Goal: Information Seeking & Learning: Learn about a topic

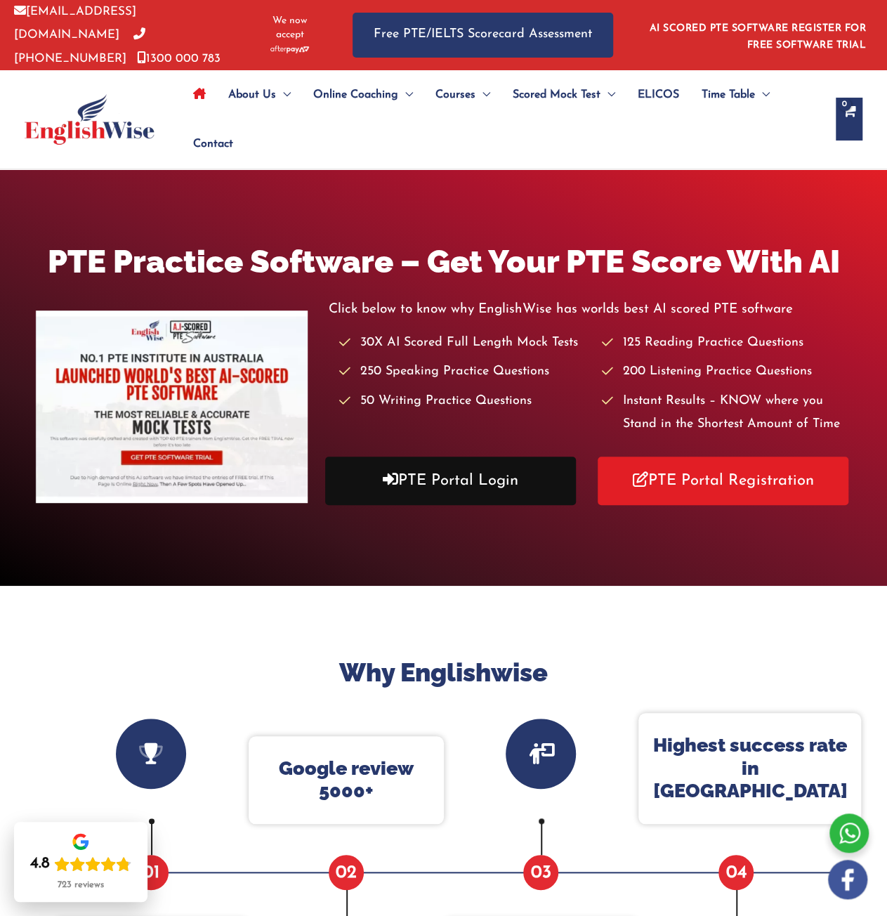
click at [421, 464] on link "PTE Portal Login" at bounding box center [450, 480] width 251 height 48
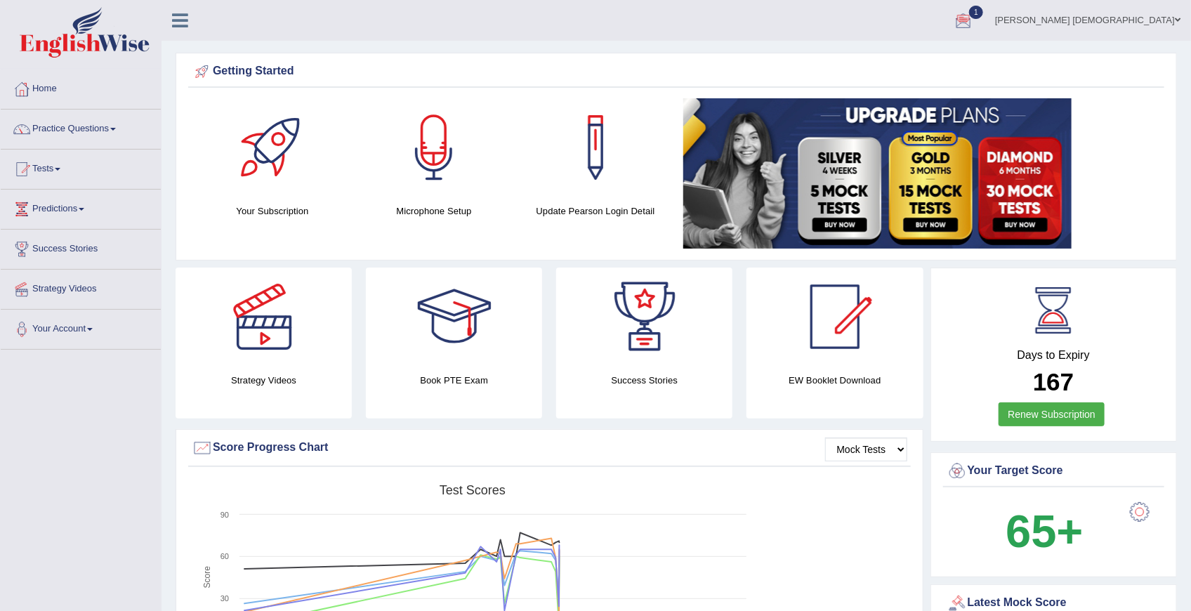
click at [591, 228] on div "Getting Started Your Subscription Microphone Setup Update [PERSON_NAME] Login D…" at bounding box center [676, 157] width 1001 height 208
click at [62, 121] on link "Practice Questions" at bounding box center [81, 127] width 160 height 35
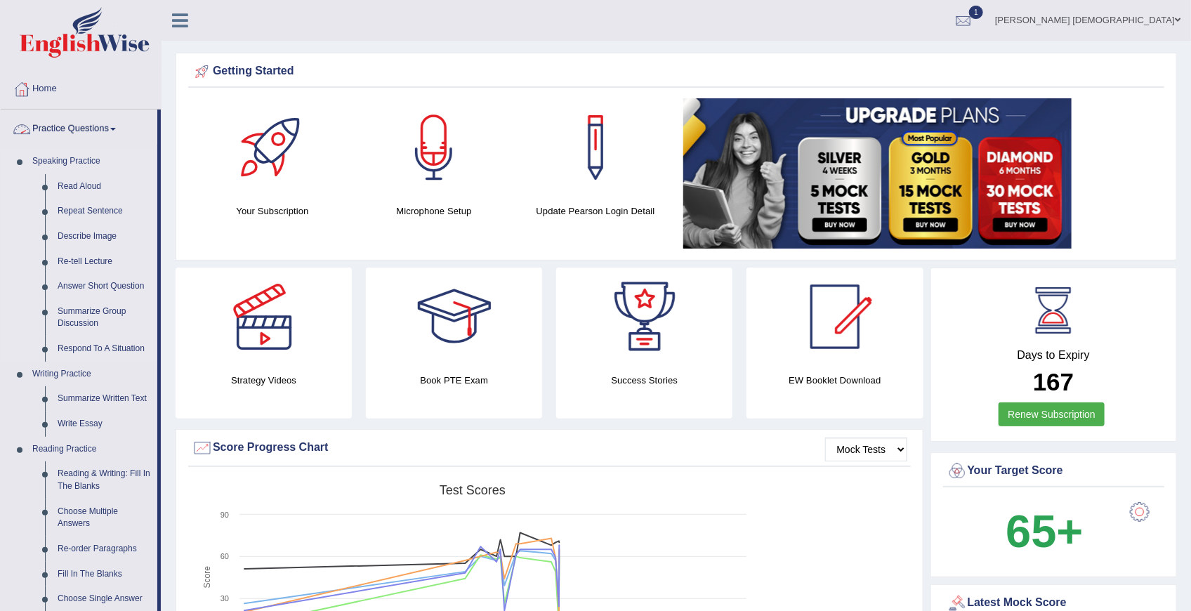
click at [71, 153] on link "Speaking Practice" at bounding box center [91, 161] width 131 height 25
click at [93, 186] on link "Read Aloud" at bounding box center [104, 186] width 106 height 25
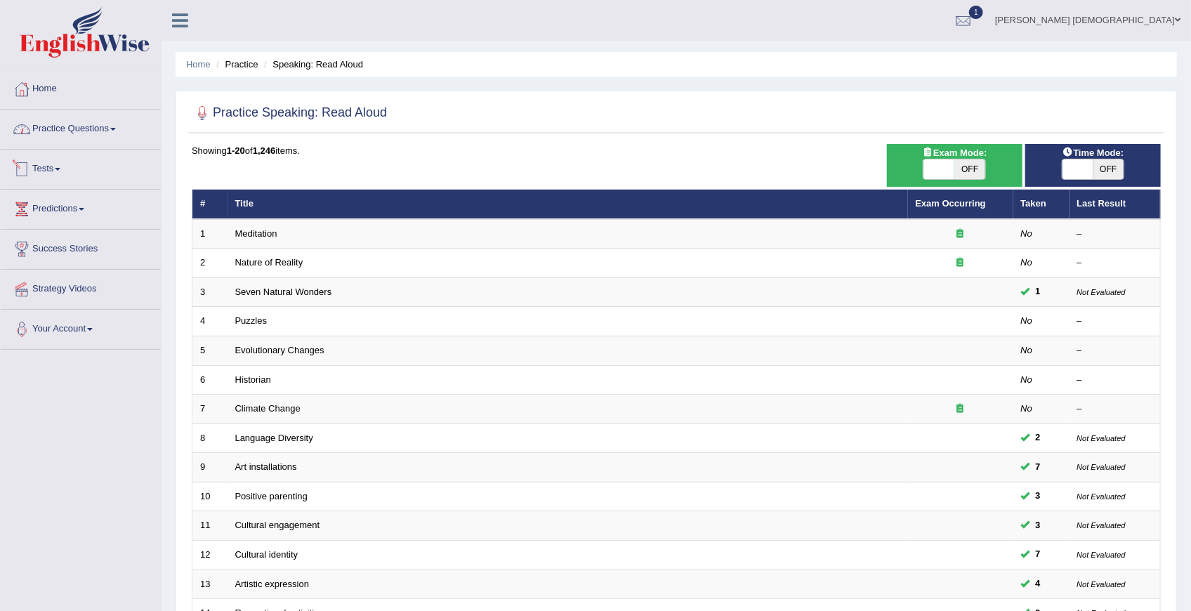
click at [82, 136] on link "Practice Questions" at bounding box center [81, 127] width 160 height 35
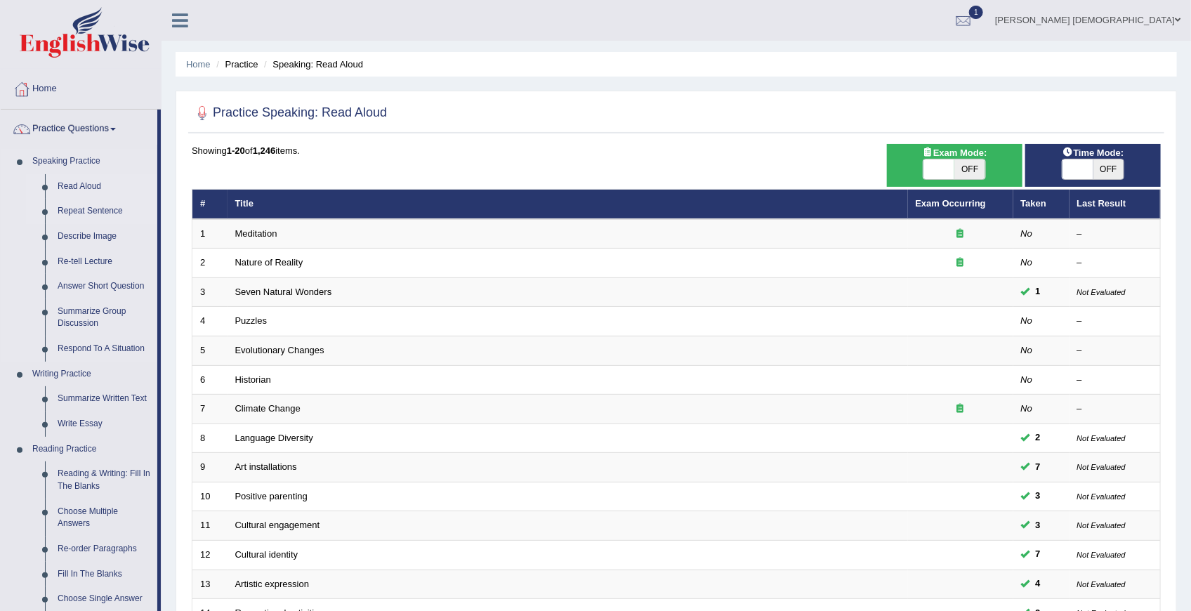
click at [84, 213] on link "Repeat Sentence" at bounding box center [104, 211] width 106 height 25
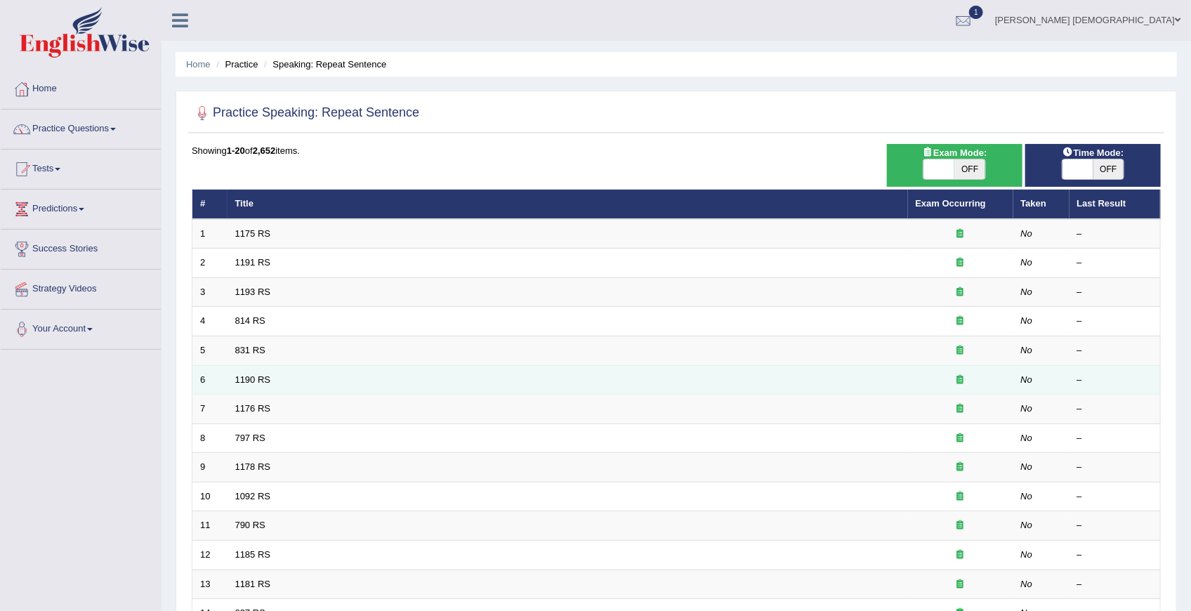
click at [258, 391] on td "1190 RS" at bounding box center [568, 379] width 680 height 29
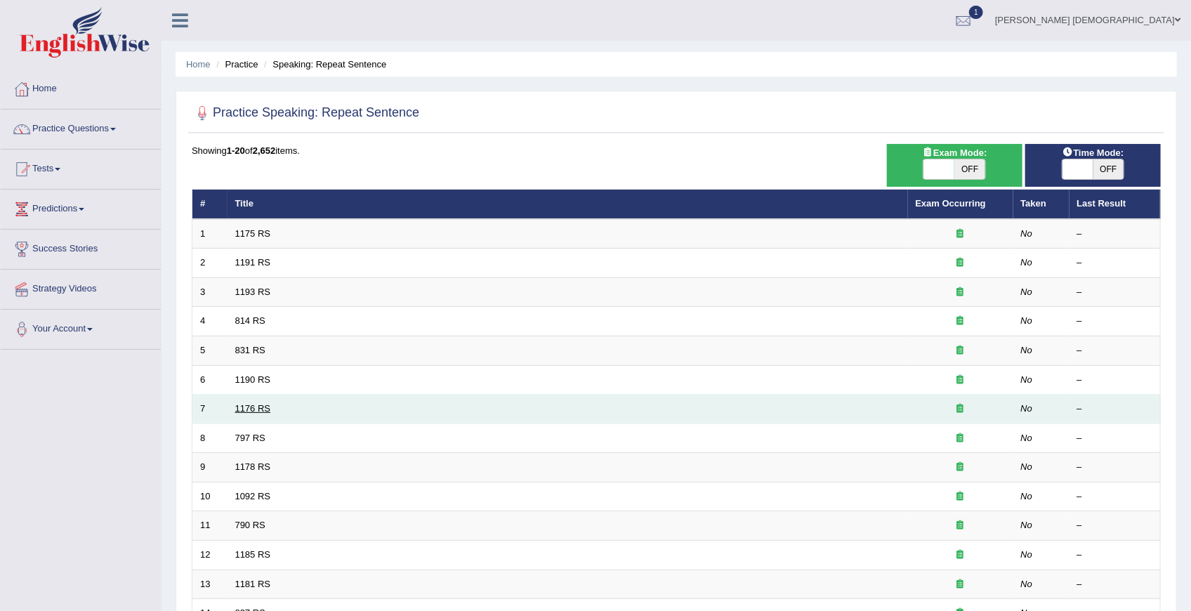
click at [250, 407] on link "1176 RS" at bounding box center [253, 408] width 36 height 11
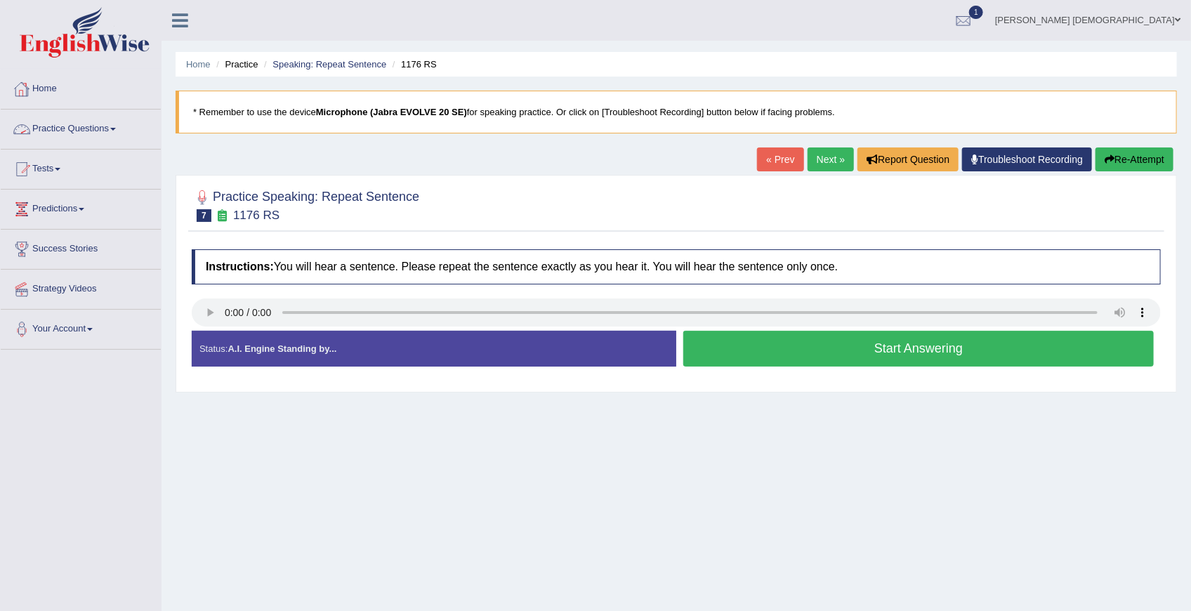
click at [93, 131] on link "Practice Questions" at bounding box center [81, 127] width 160 height 35
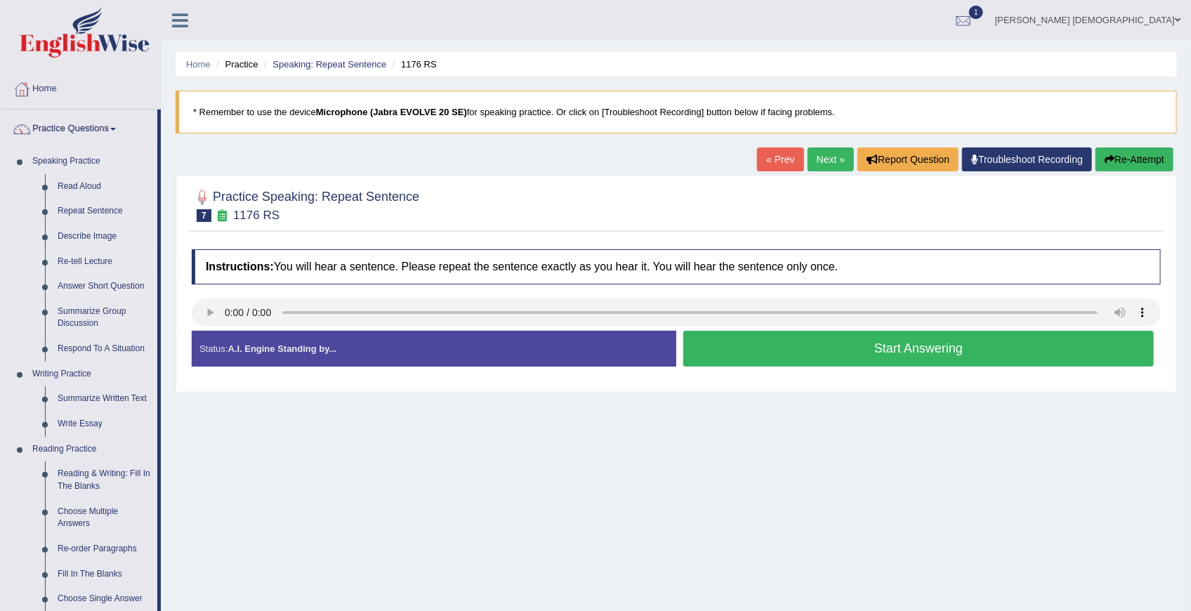
click at [84, 263] on link "Re-tell Lecture" at bounding box center [104, 261] width 106 height 25
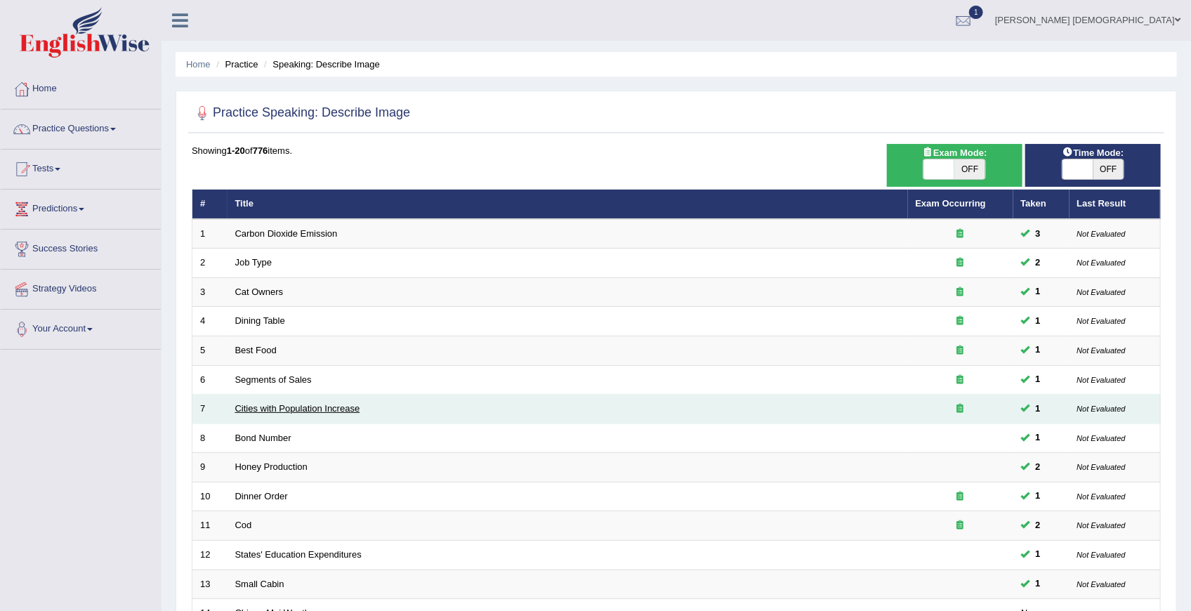
click at [300, 407] on link "Cities with Population Increase" at bounding box center [297, 408] width 125 height 11
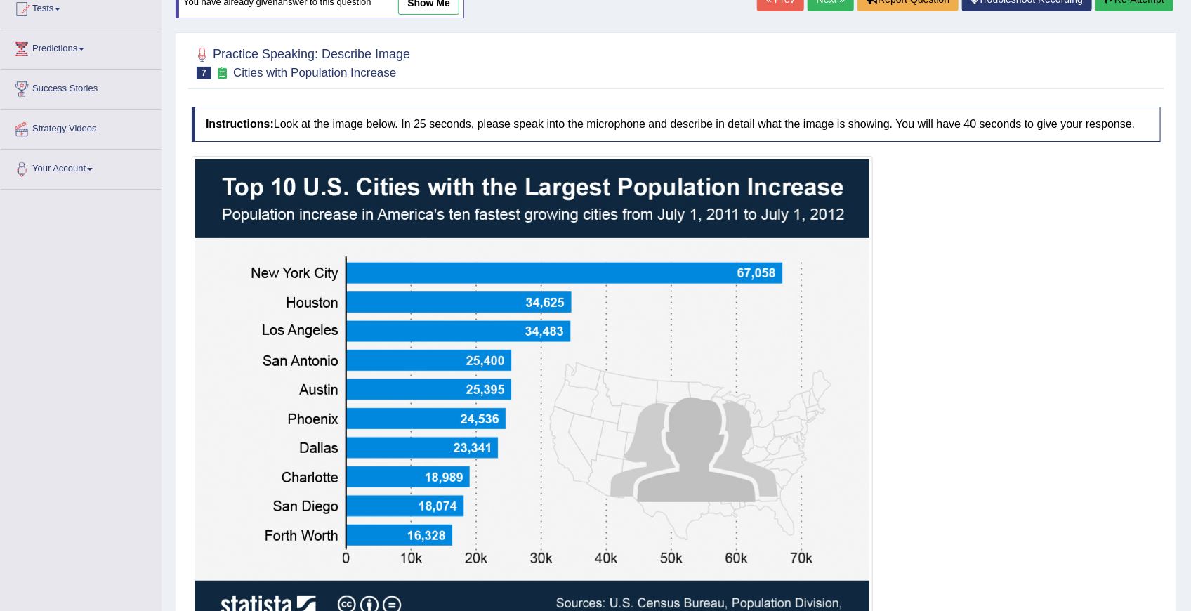
scroll to position [234, 0]
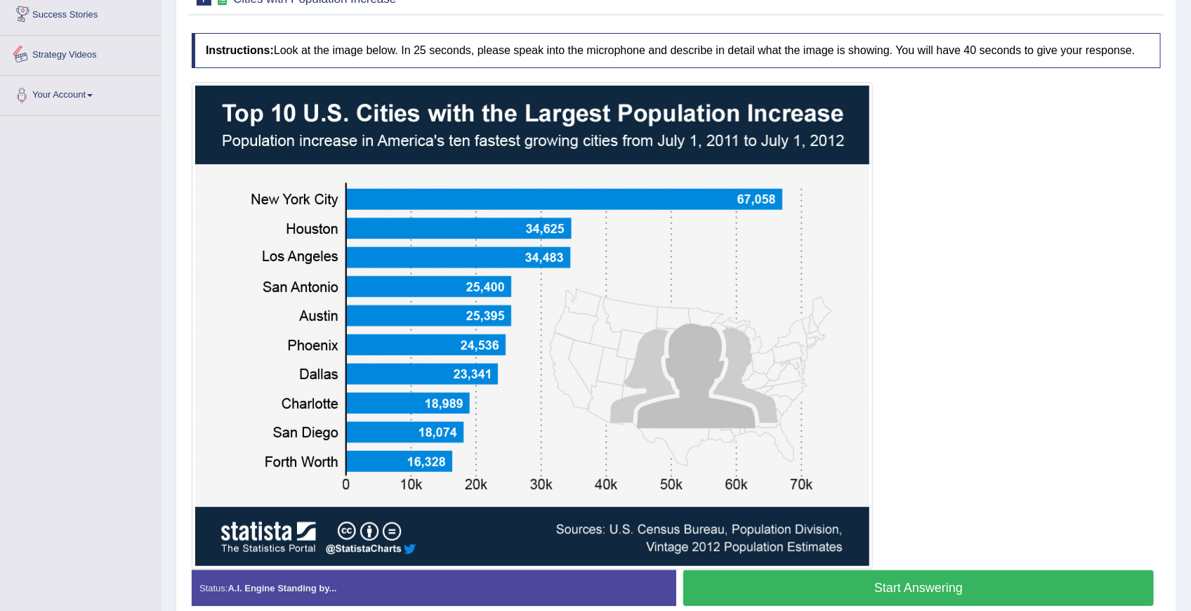
click at [98, 269] on div "Toggle navigation Home Practice Questions Speaking Practice Read Aloud Repeat S…" at bounding box center [595, 218] width 1191 height 904
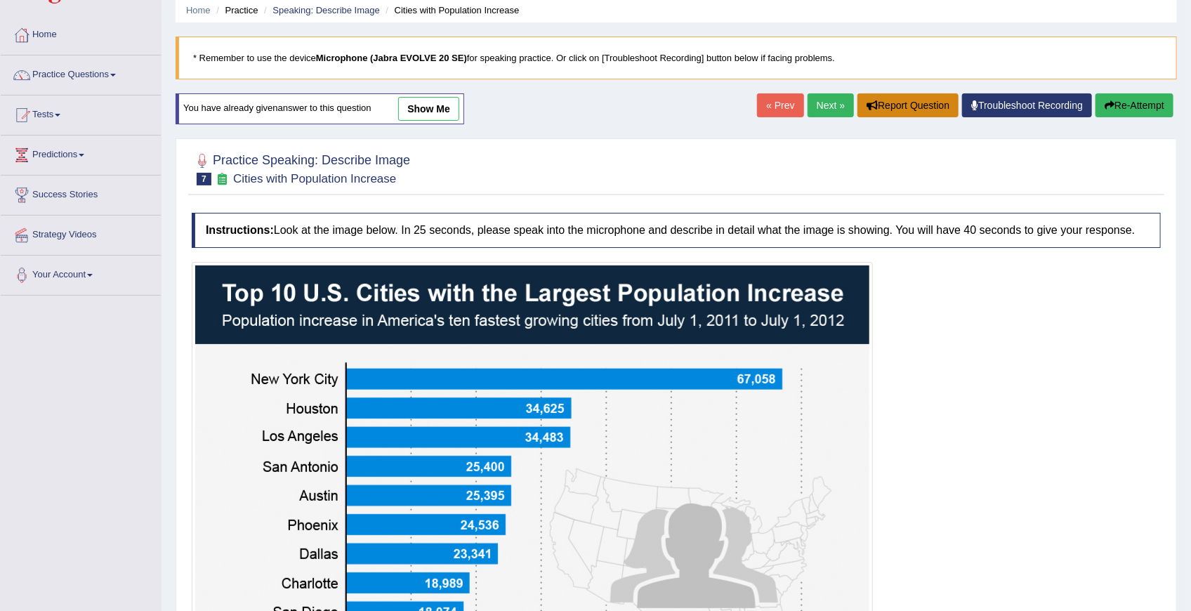
scroll to position [46, 0]
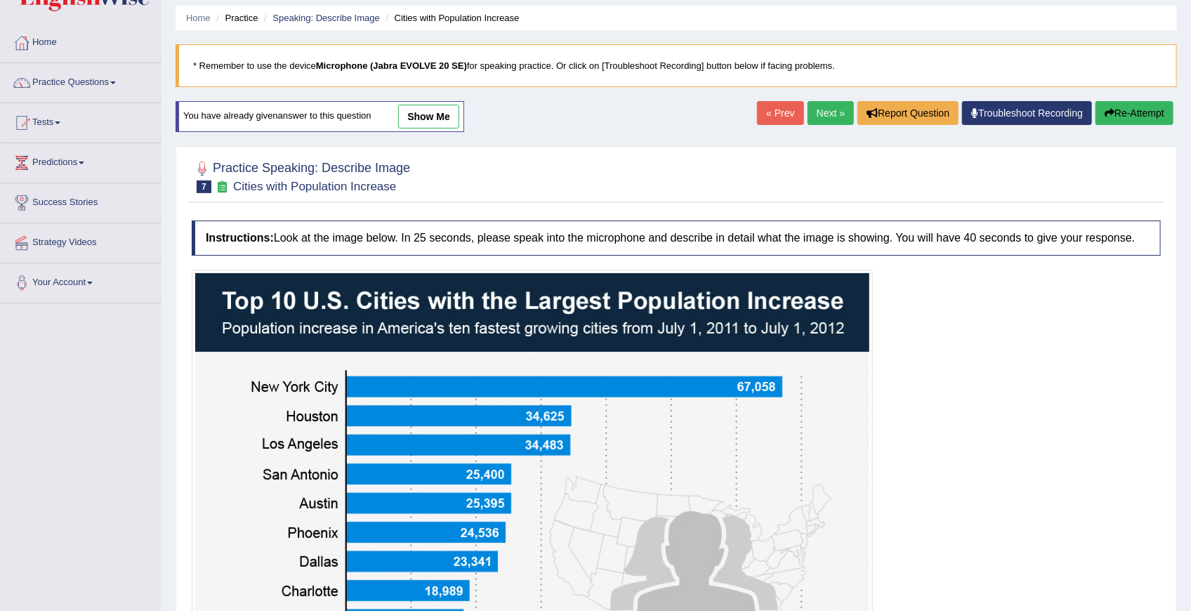
click at [815, 111] on link "Next »" at bounding box center [830, 113] width 46 height 24
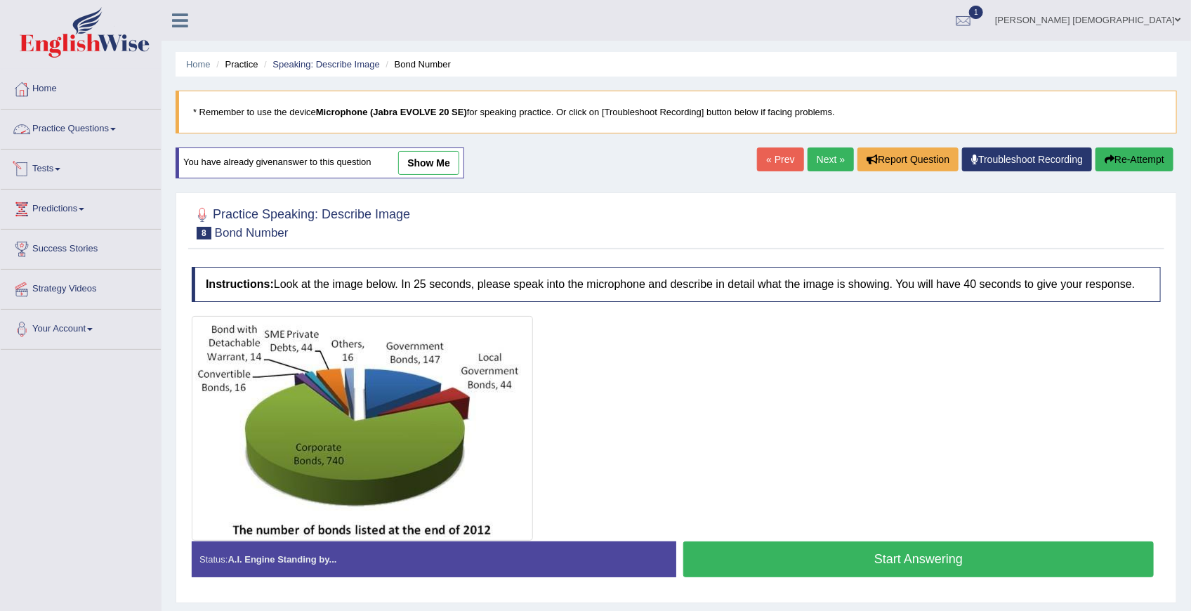
click at [70, 128] on link "Practice Questions" at bounding box center [81, 127] width 160 height 35
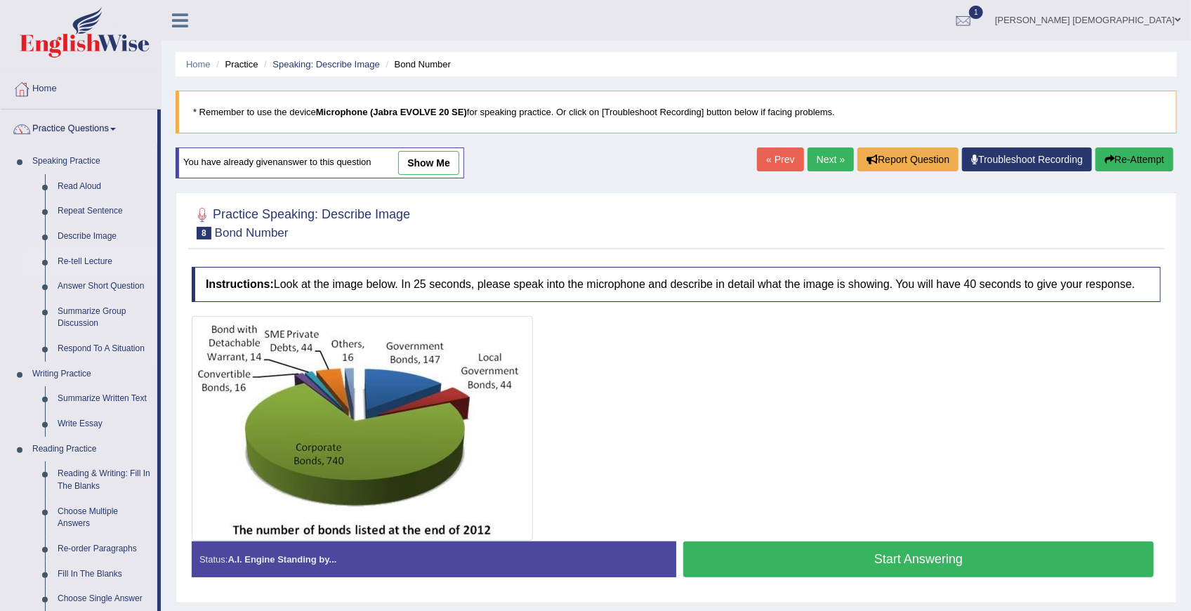
click at [95, 260] on link "Re-tell Lecture" at bounding box center [104, 261] width 106 height 25
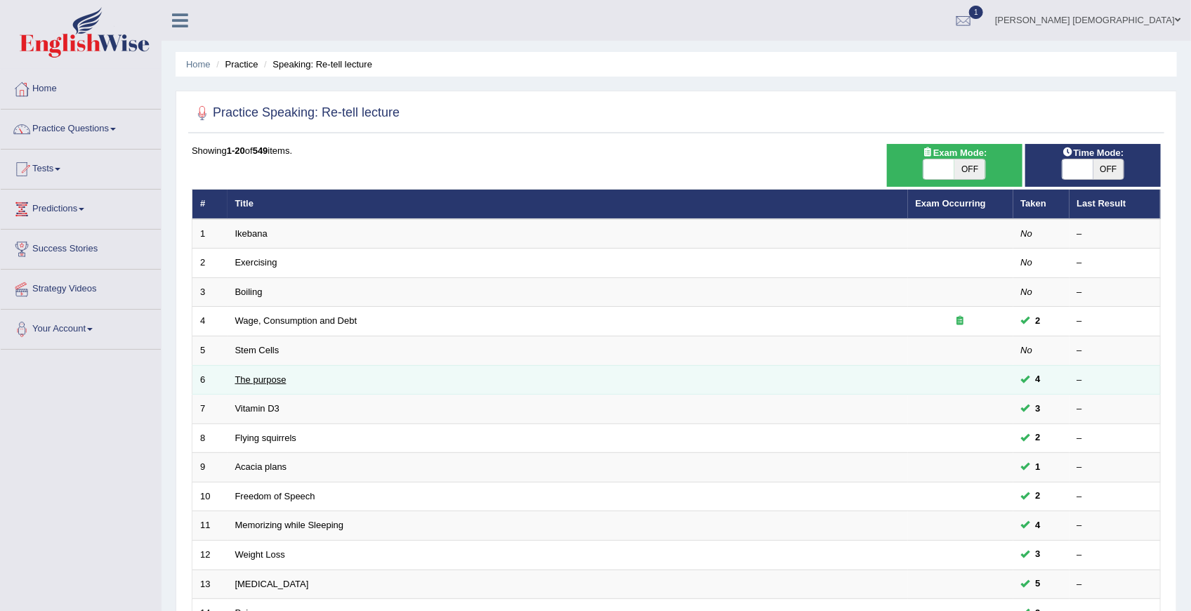
click at [249, 377] on link "The purpose" at bounding box center [260, 379] width 51 height 11
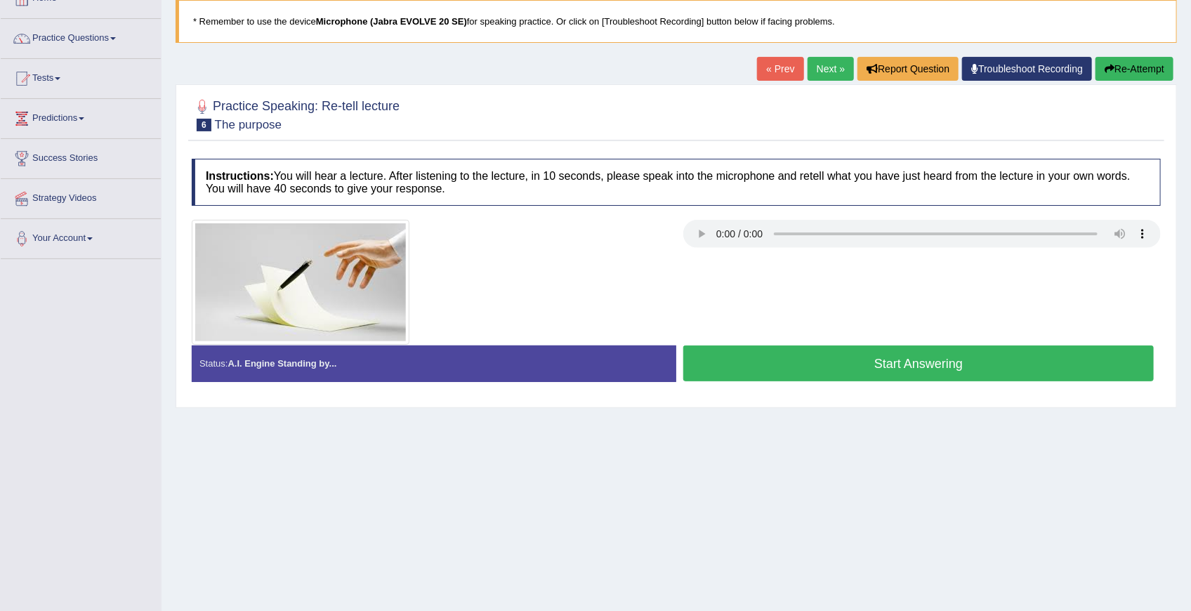
scroll to position [93, 0]
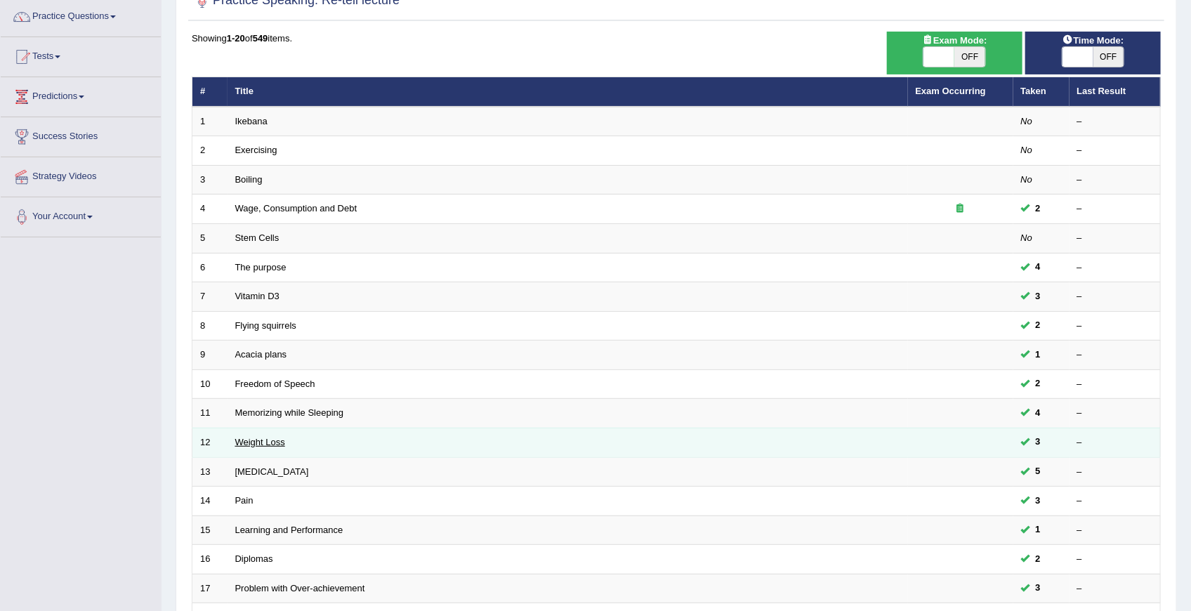
scroll to position [140, 0]
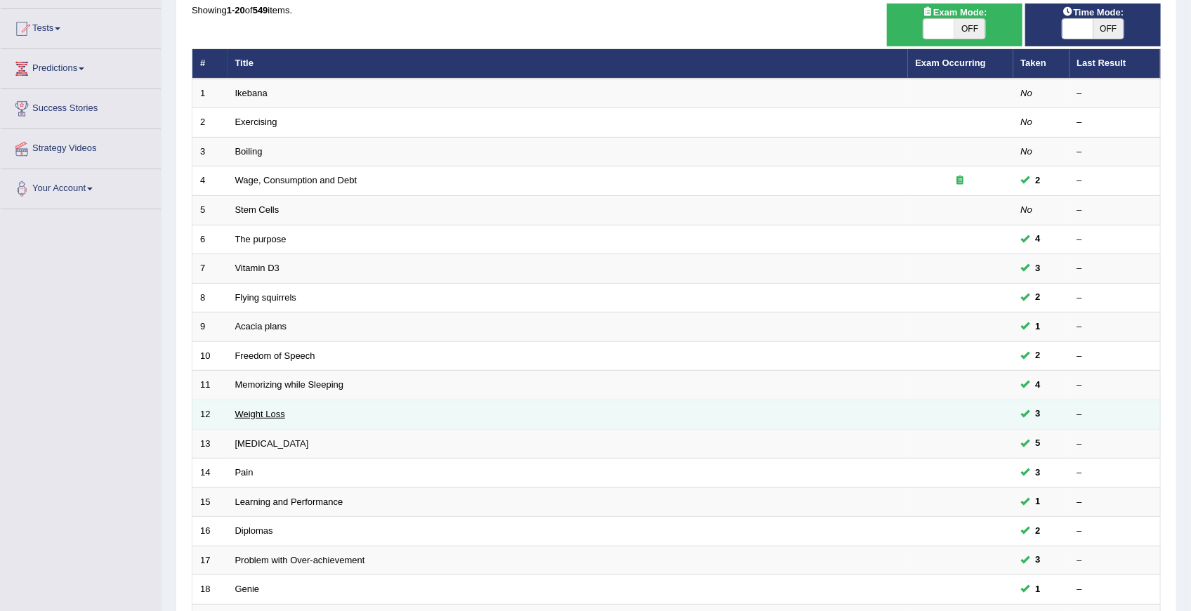
click at [272, 414] on link "Weight Loss" at bounding box center [260, 414] width 50 height 11
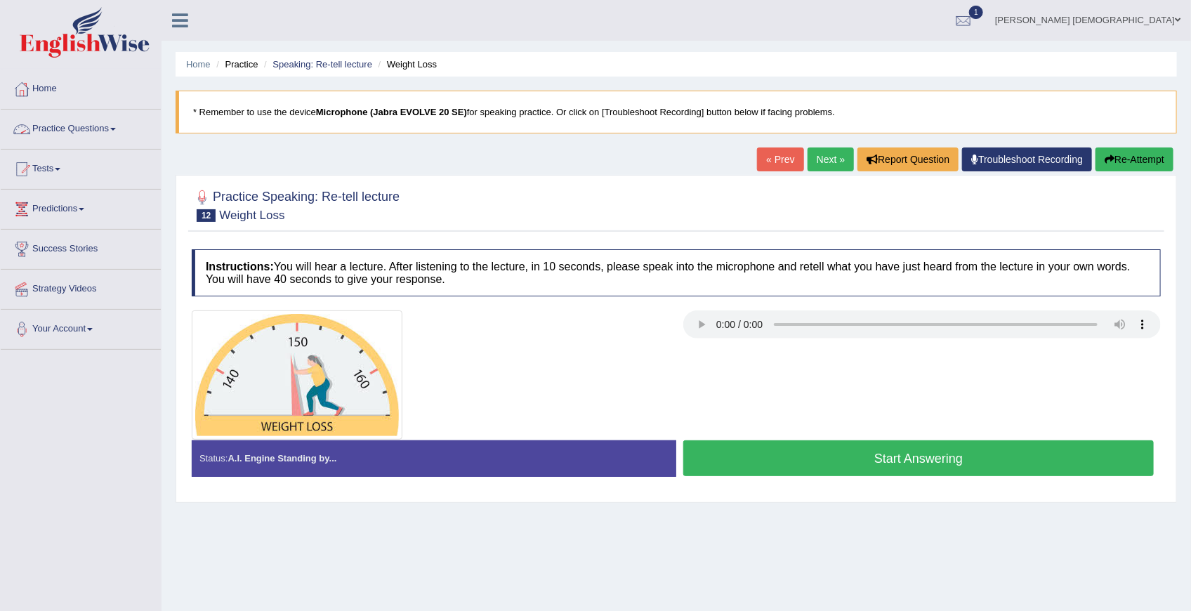
click at [87, 134] on link "Practice Questions" at bounding box center [81, 127] width 160 height 35
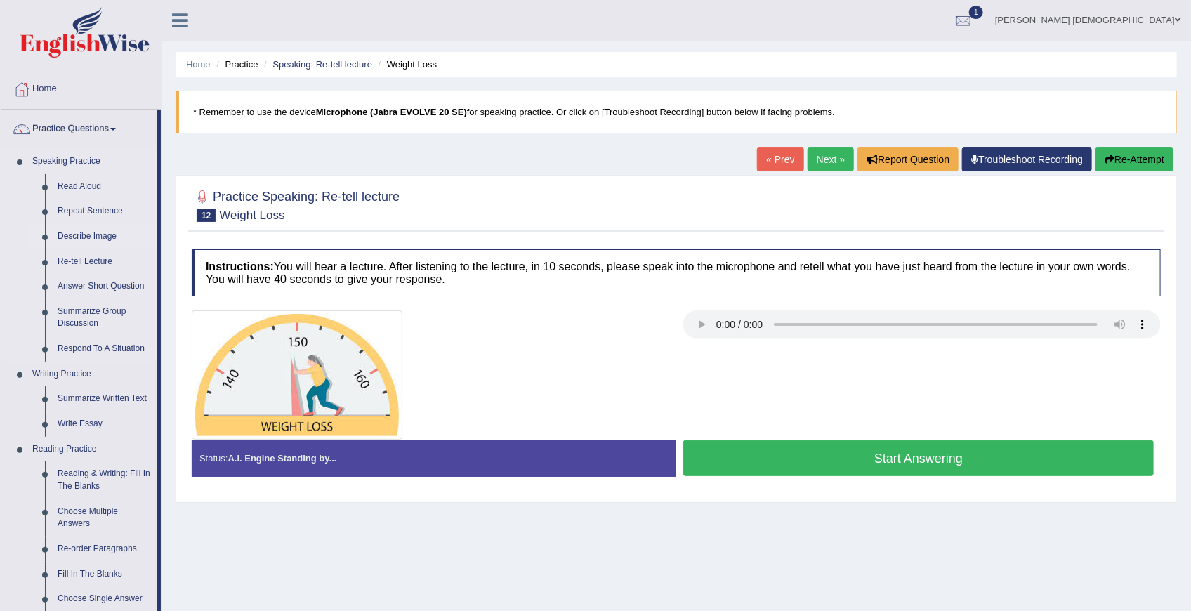
click at [77, 230] on link "Describe Image" at bounding box center [104, 236] width 106 height 25
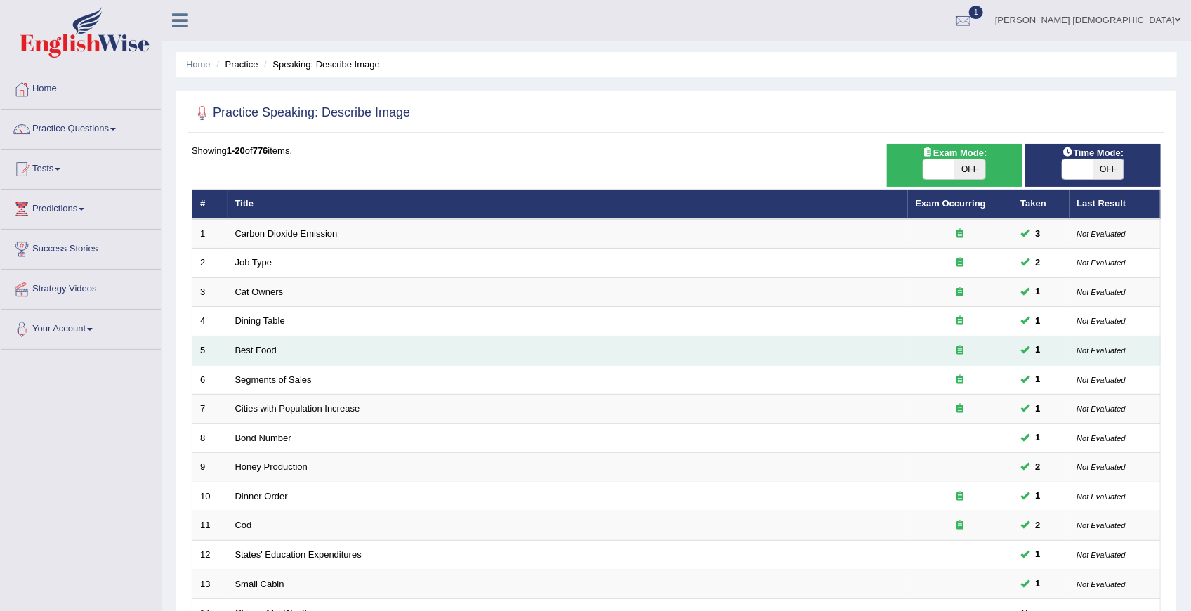
click at [252, 340] on td "Best Food" at bounding box center [568, 350] width 680 height 29
click at [256, 348] on link "Best Food" at bounding box center [255, 350] width 41 height 11
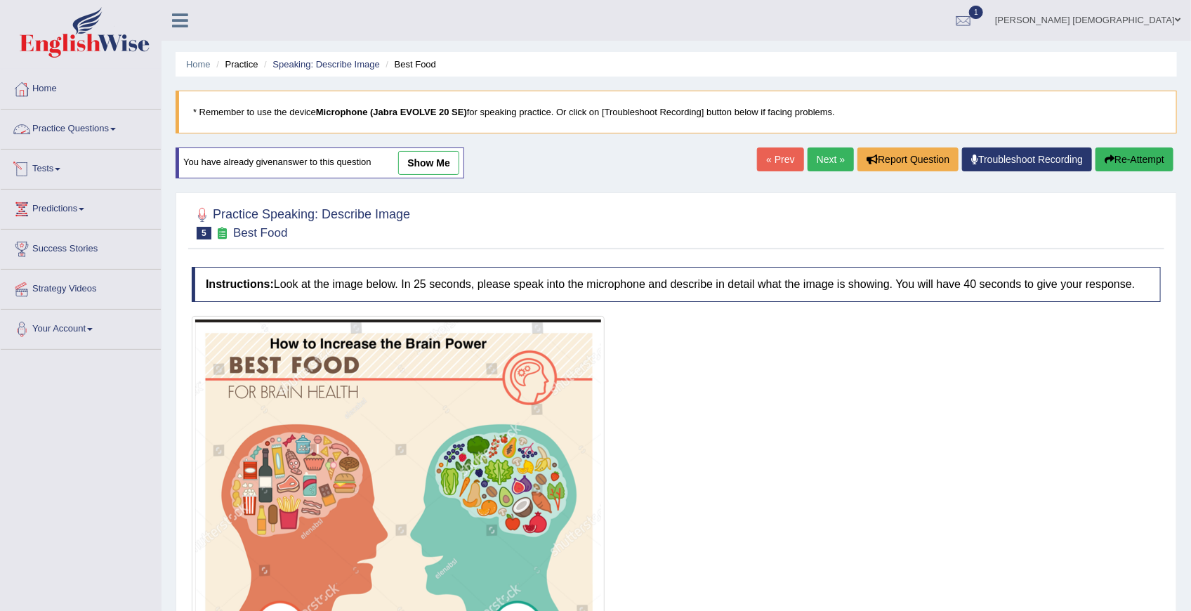
click at [72, 128] on link "Practice Questions" at bounding box center [81, 127] width 160 height 35
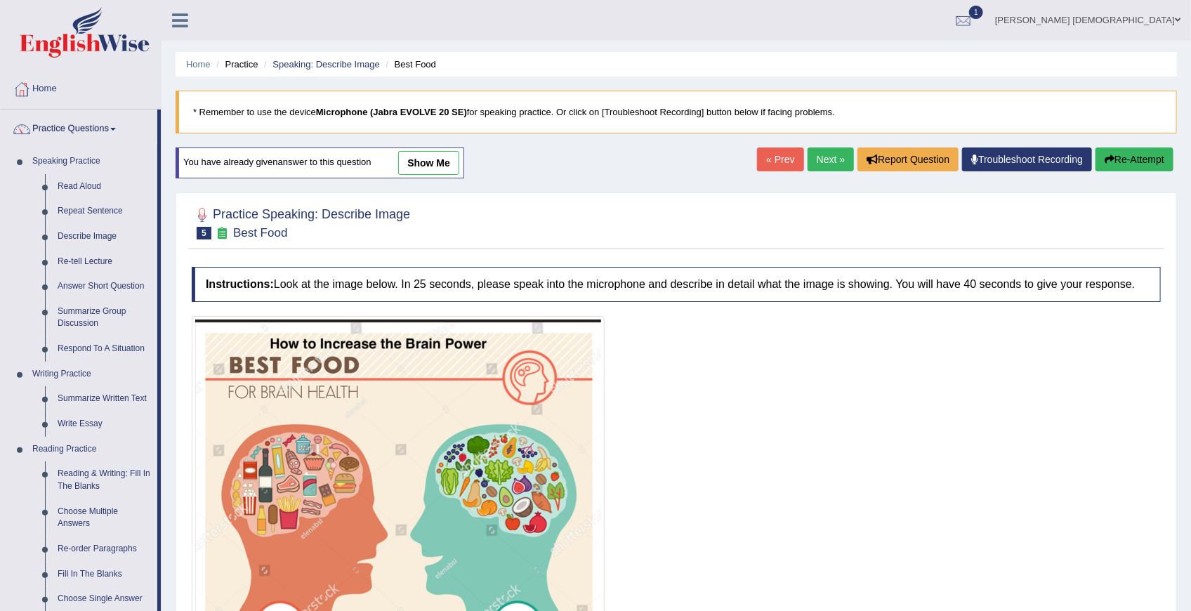
click at [833, 158] on link "Next »" at bounding box center [830, 159] width 46 height 24
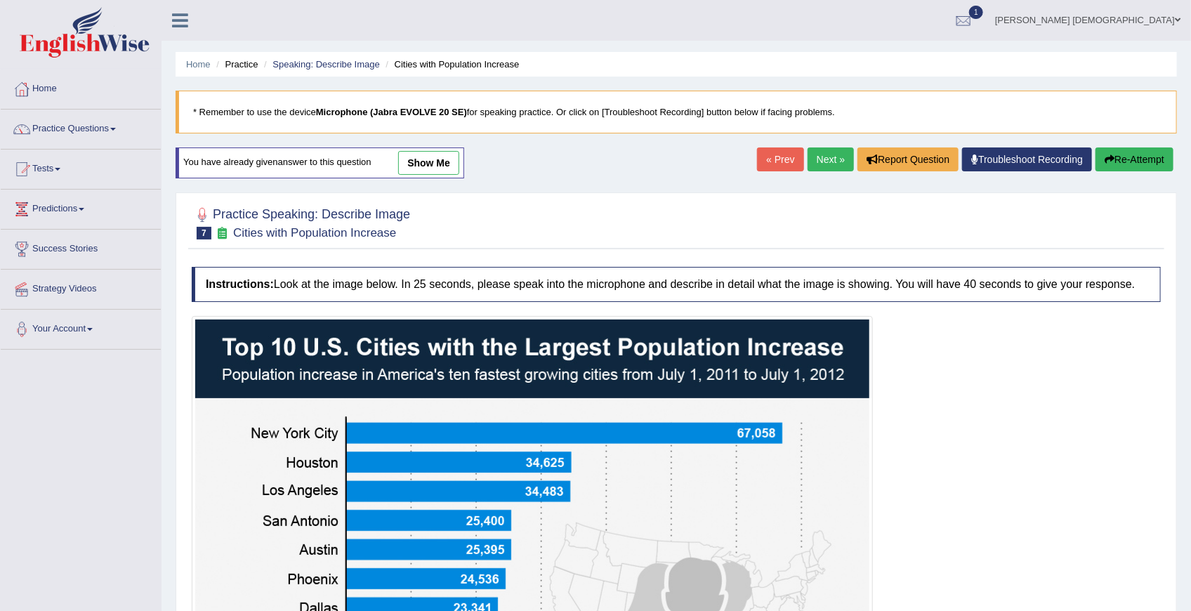
click at [833, 158] on link "Next »" at bounding box center [830, 159] width 46 height 24
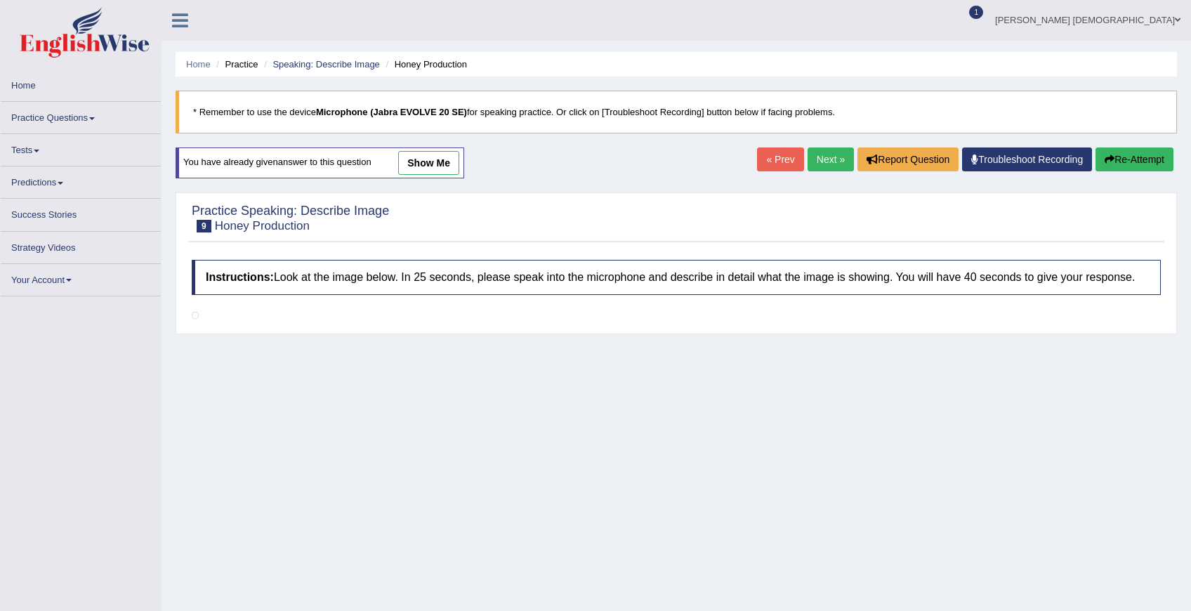
click at [833, 158] on link "Next »" at bounding box center [830, 159] width 46 height 24
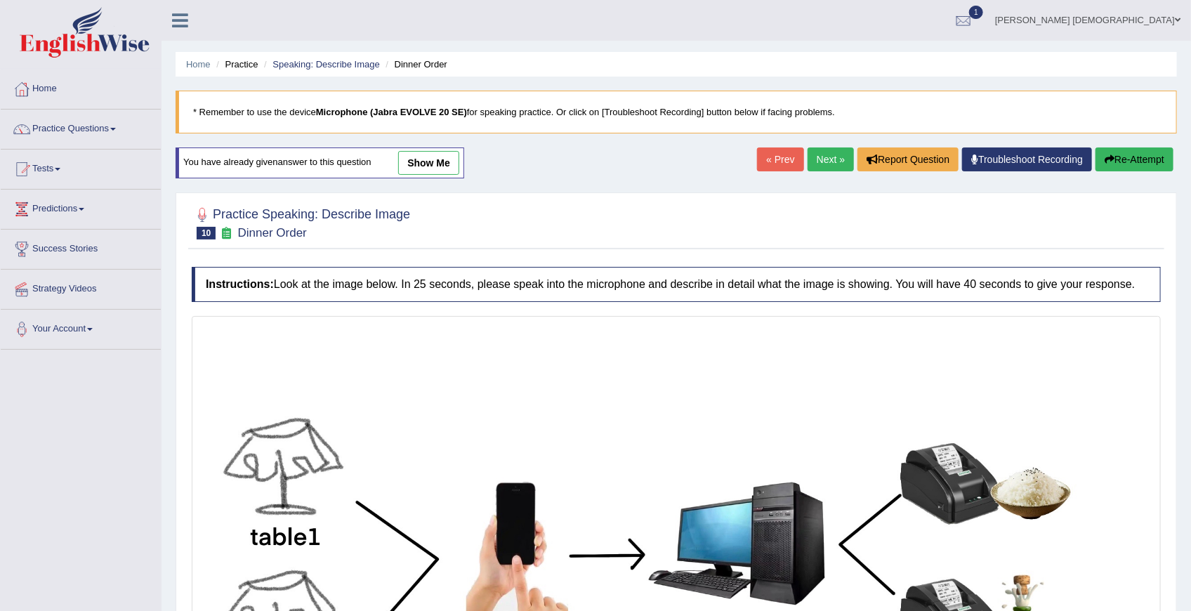
click at [833, 158] on link "Next »" at bounding box center [830, 159] width 46 height 24
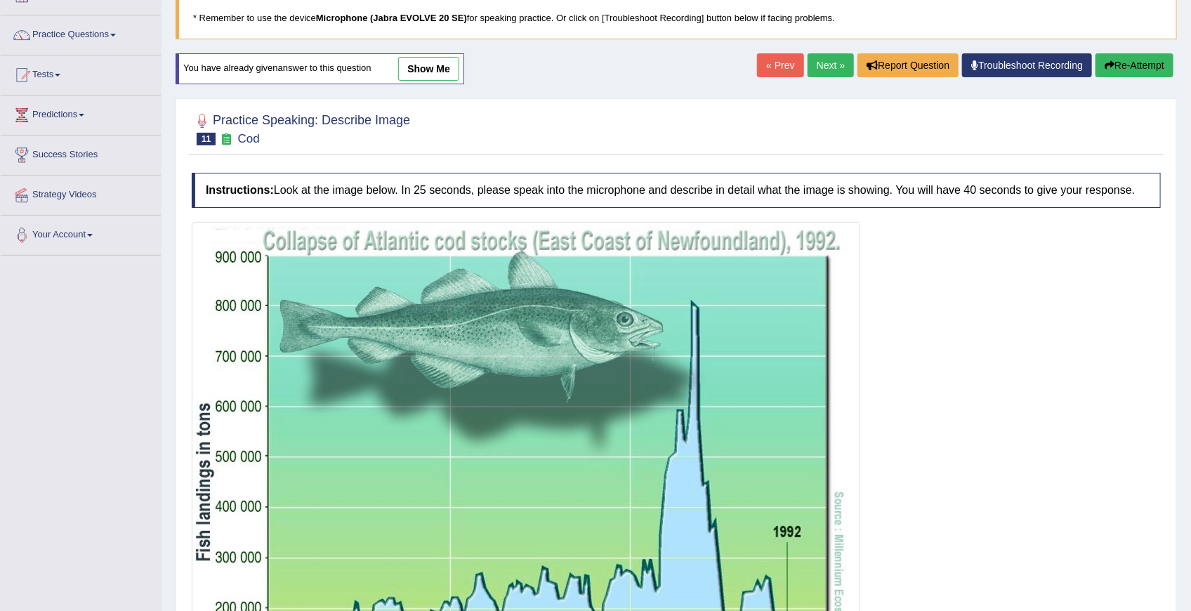
scroll to position [93, 0]
click at [824, 70] on link "Next »" at bounding box center [830, 66] width 46 height 24
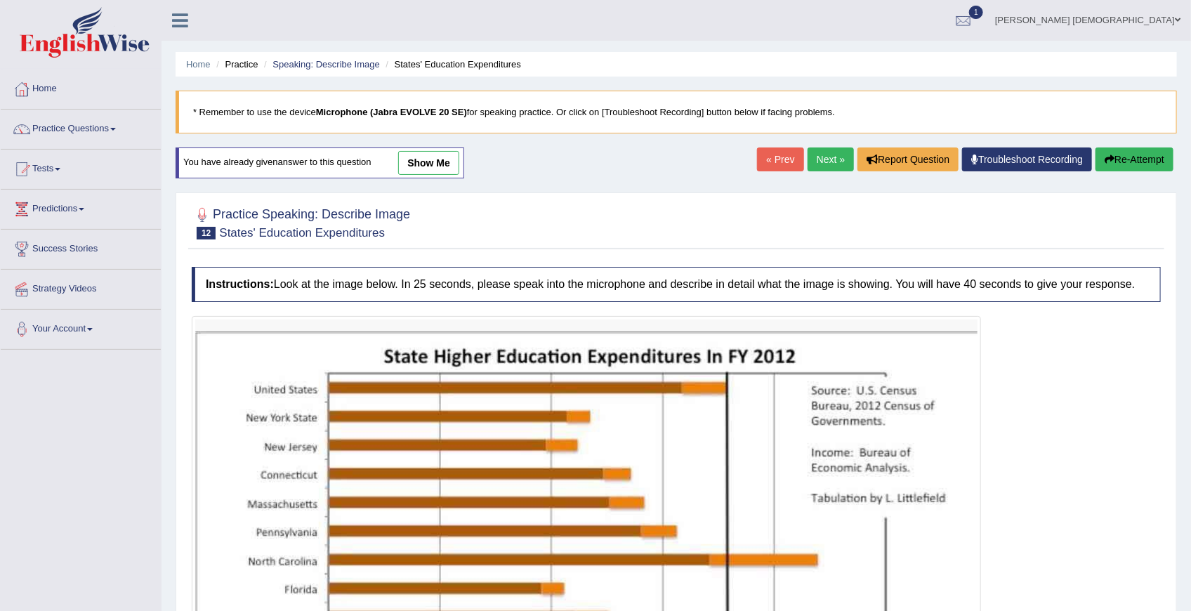
click at [824, 70] on ul "Home Practice Speaking: Describe Image States' Education Expenditures" at bounding box center [676, 64] width 1001 height 25
click at [809, 151] on link "Next »" at bounding box center [830, 159] width 46 height 24
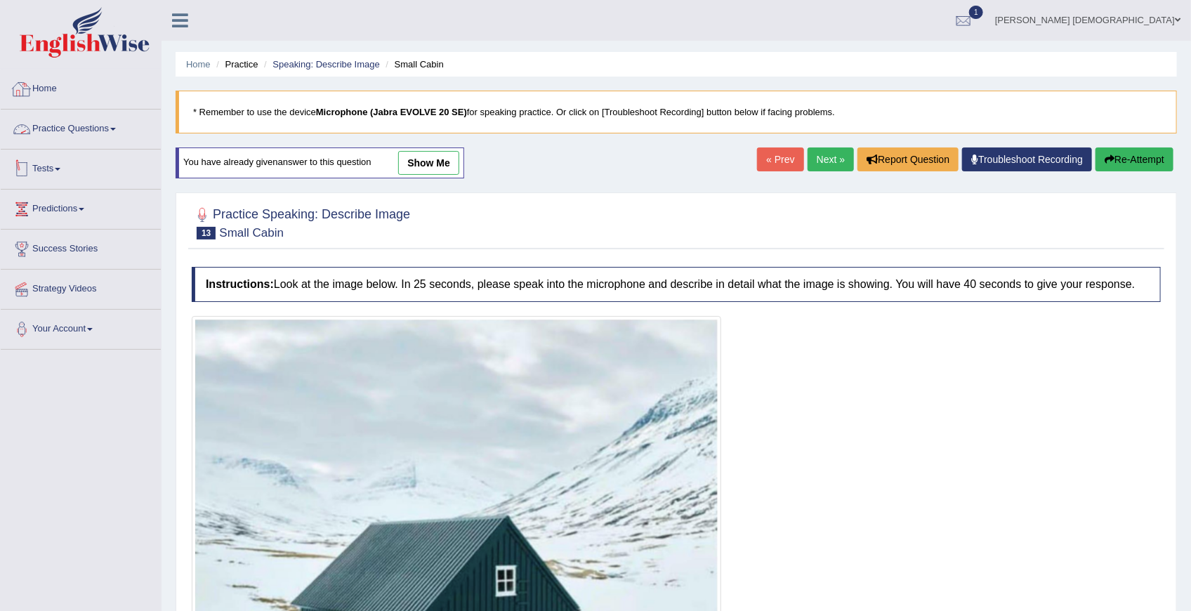
click at [69, 131] on link "Practice Questions" at bounding box center [81, 127] width 160 height 35
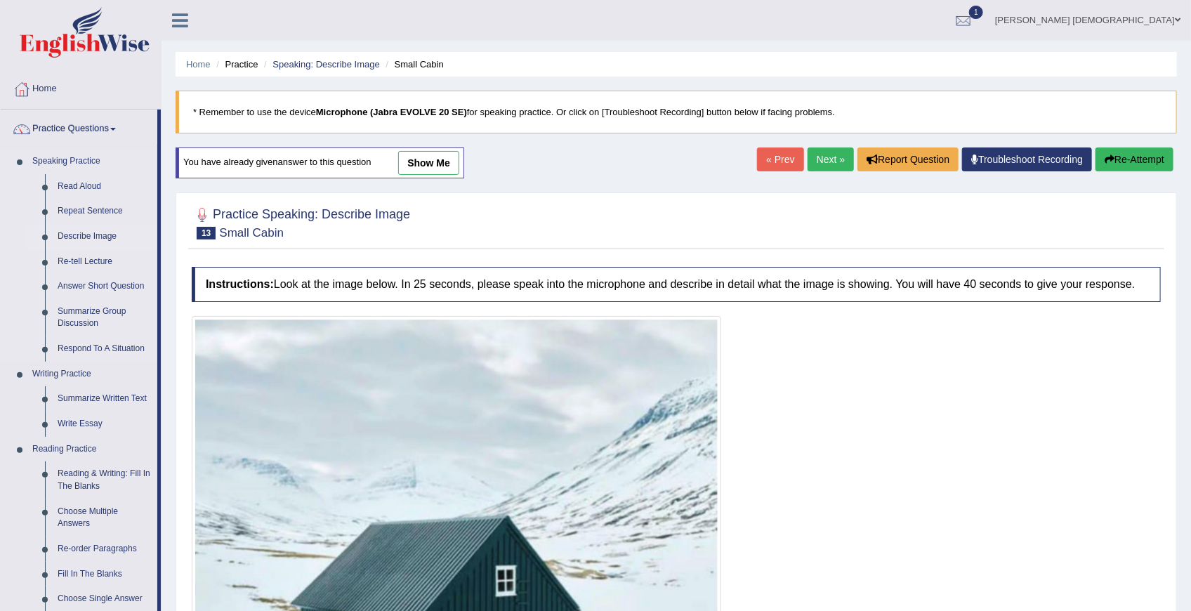
click at [95, 232] on link "Describe Image" at bounding box center [104, 236] width 106 height 25
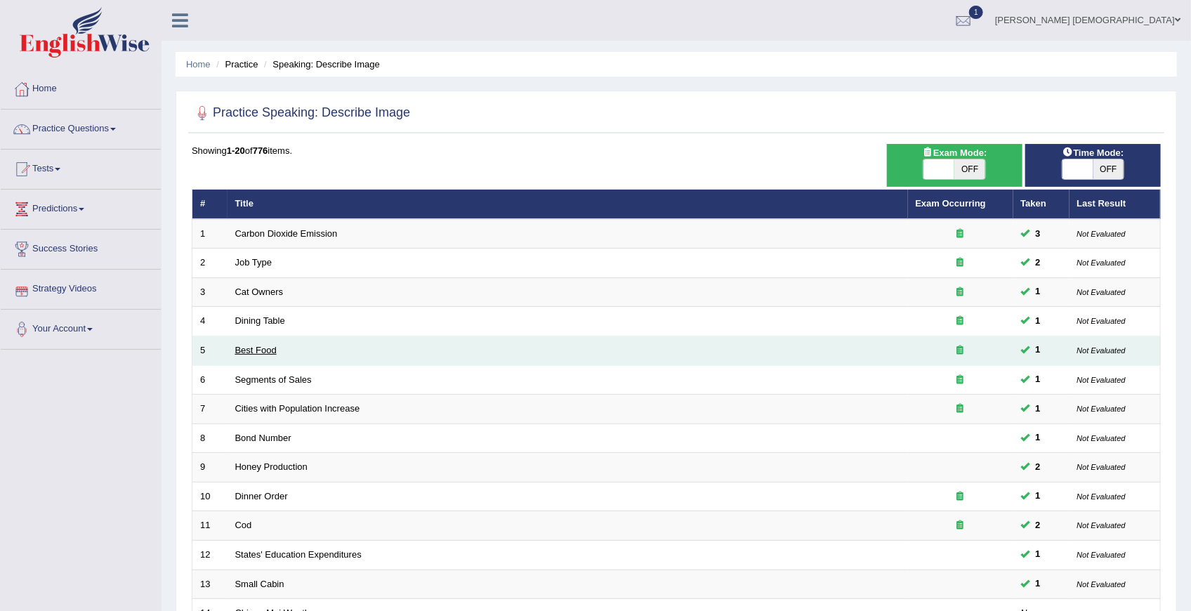
click at [251, 352] on link "Best Food" at bounding box center [255, 350] width 41 height 11
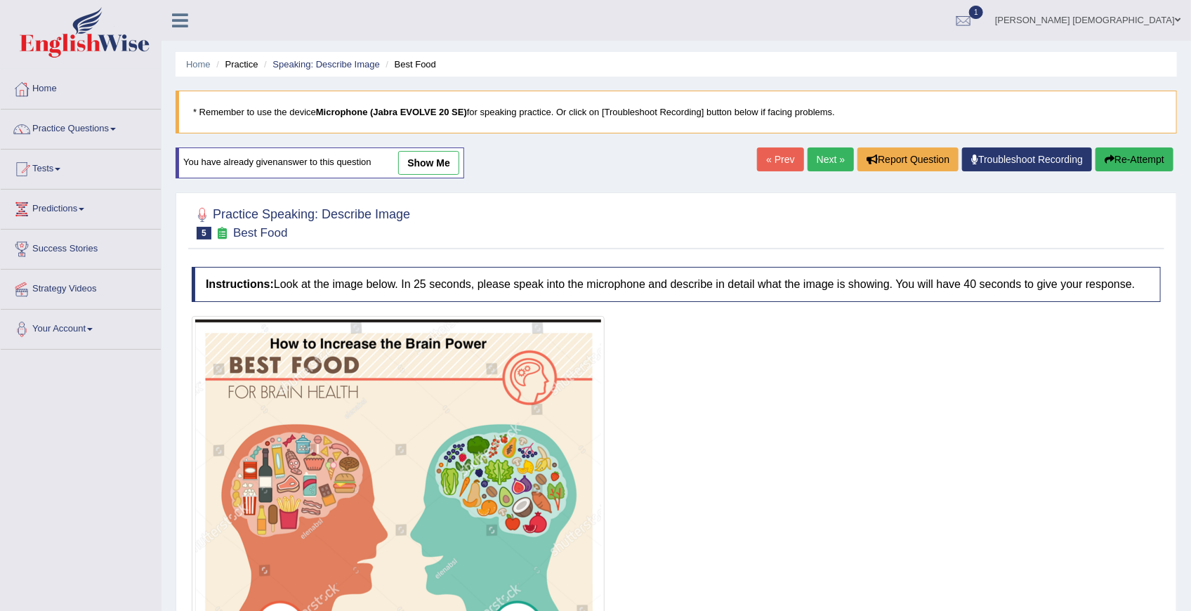
click at [821, 158] on link "Next »" at bounding box center [830, 159] width 46 height 24
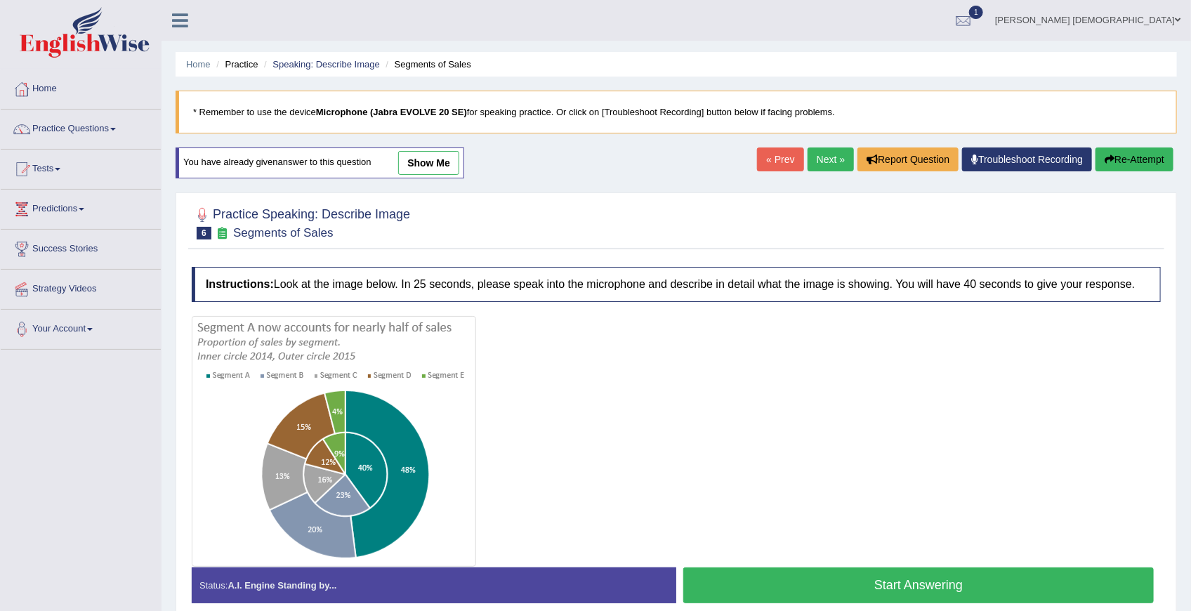
click at [821, 158] on link "Next »" at bounding box center [830, 159] width 46 height 24
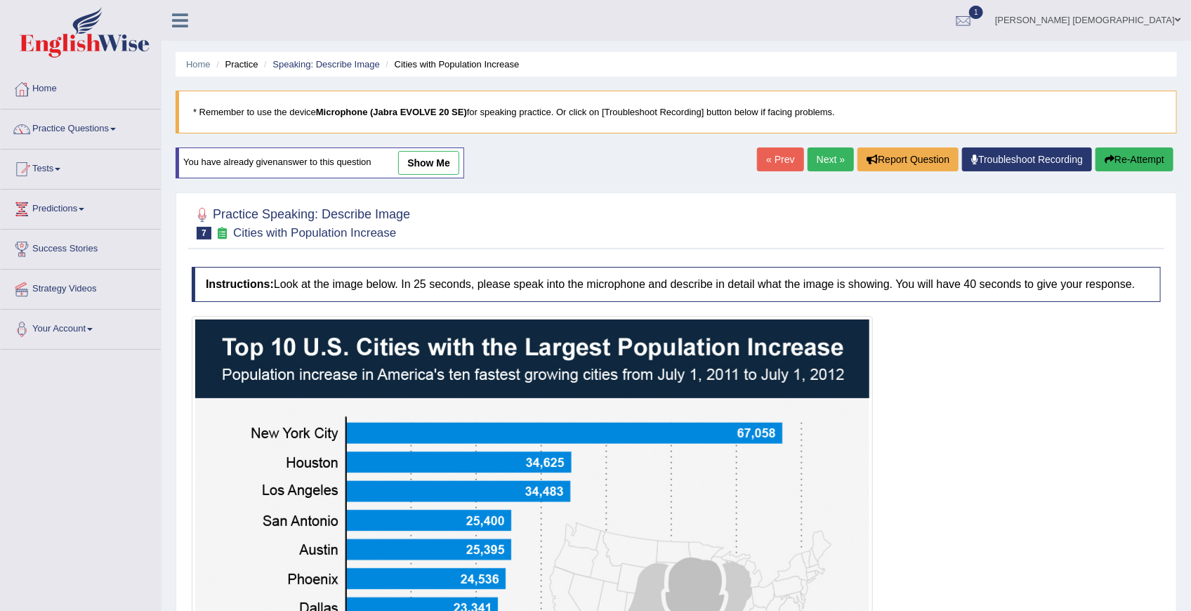
click at [821, 158] on link "Next »" at bounding box center [830, 159] width 46 height 24
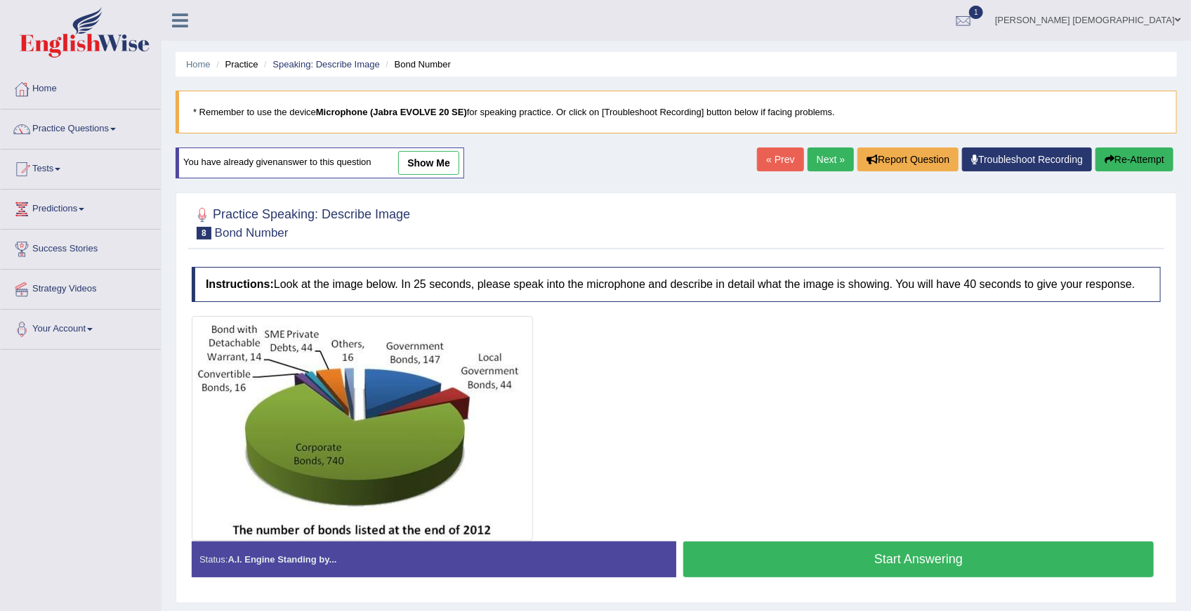
click at [821, 158] on link "Next »" at bounding box center [830, 159] width 46 height 24
